Goal: Task Accomplishment & Management: Manage account settings

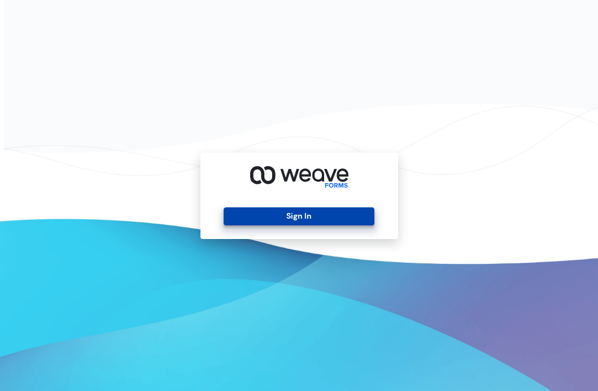
click at [314, 224] on button "Sign In" at bounding box center [299, 216] width 151 height 18
click at [314, 218] on button "Sign In" at bounding box center [299, 216] width 151 height 18
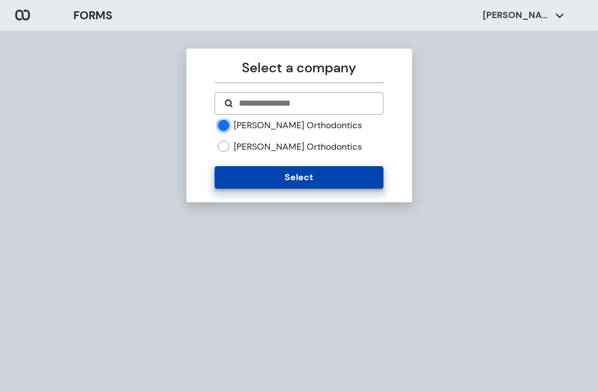
click at [308, 172] on button "Select" at bounding box center [298, 177] width 169 height 23
click at [281, 176] on button "Select" at bounding box center [298, 177] width 169 height 23
